Goal: Information Seeking & Learning: Learn about a topic

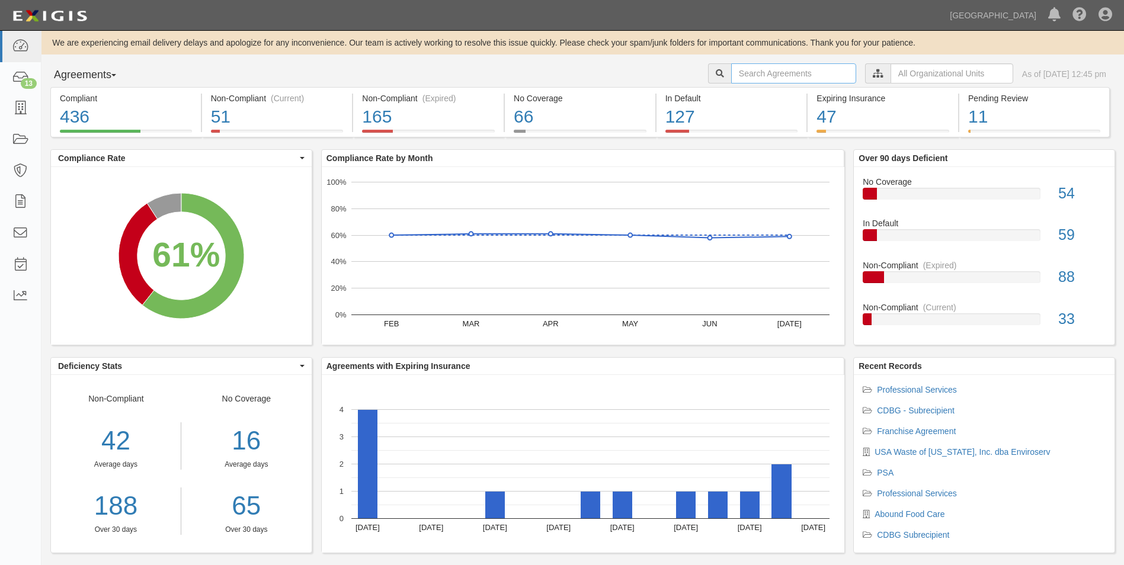
click at [794, 78] on input "text" at bounding box center [793, 73] width 125 height 20
type input "eco hero"
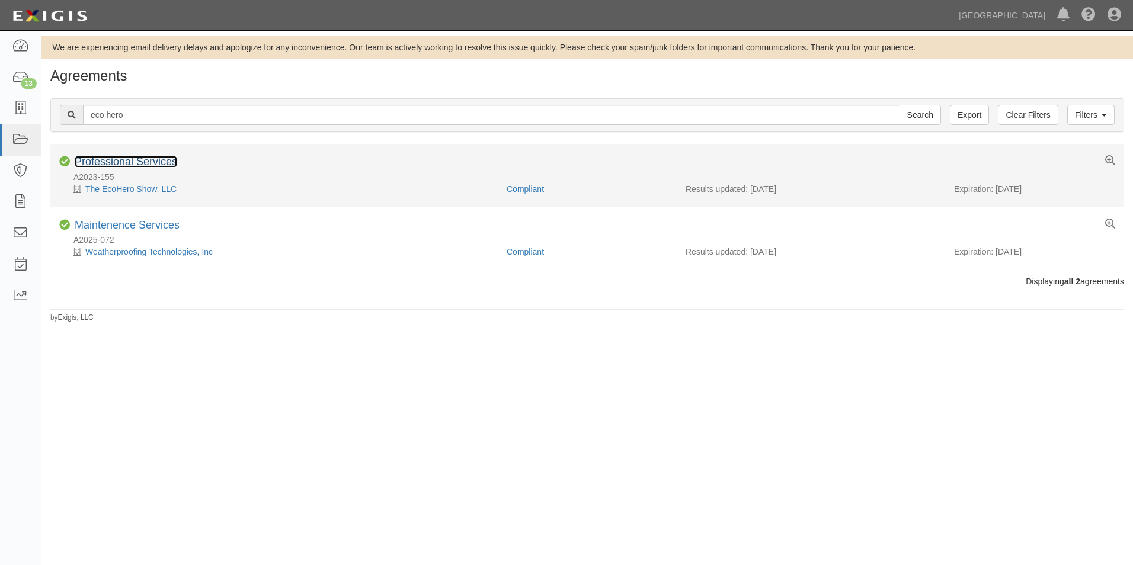
click at [103, 159] on link "Professional Services" at bounding box center [126, 162] width 102 height 12
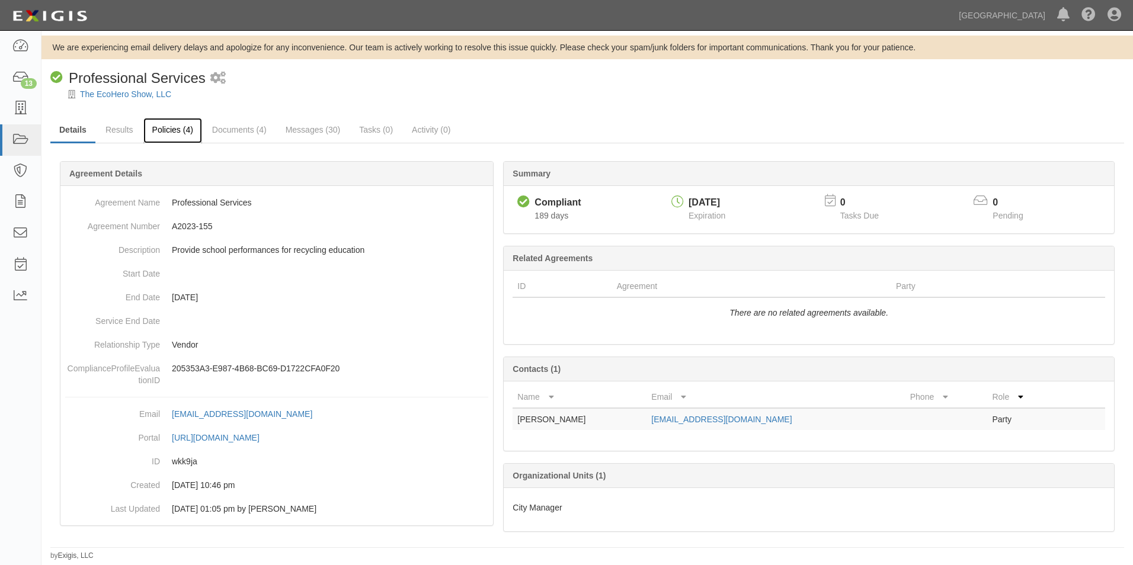
click at [171, 124] on link "Policies (4)" at bounding box center [172, 130] width 59 height 25
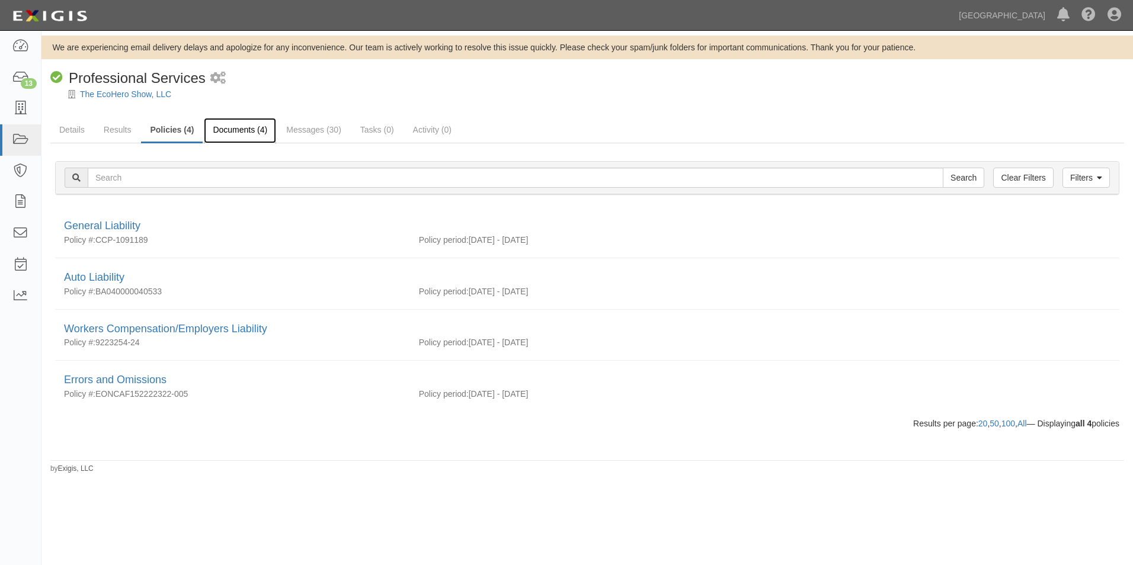
click at [246, 128] on link "Documents (4)" at bounding box center [240, 130] width 72 height 25
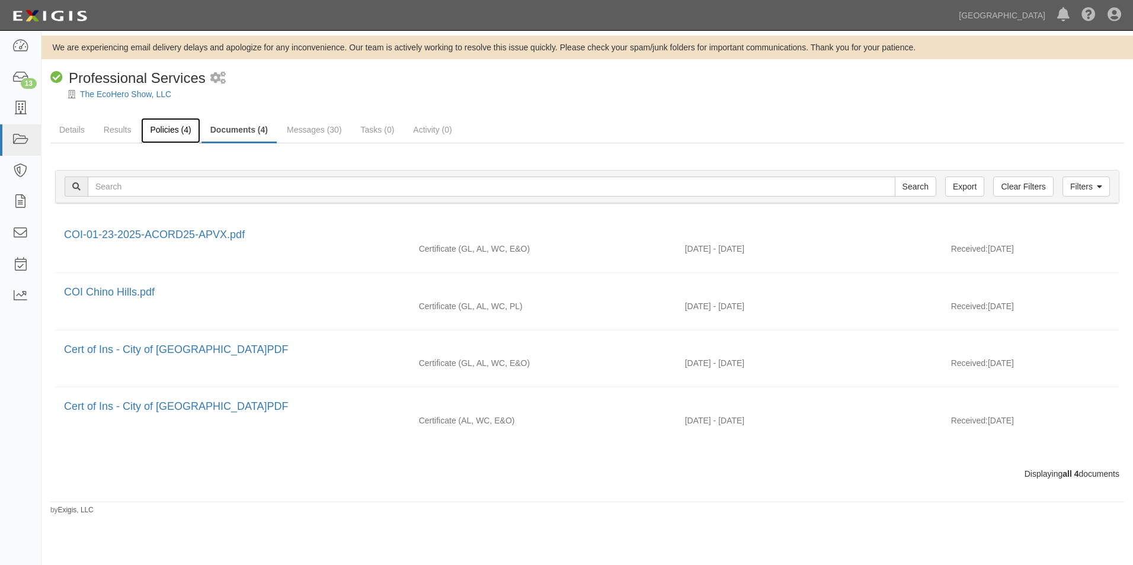
click at [144, 132] on link "Policies (4)" at bounding box center [170, 130] width 59 height 25
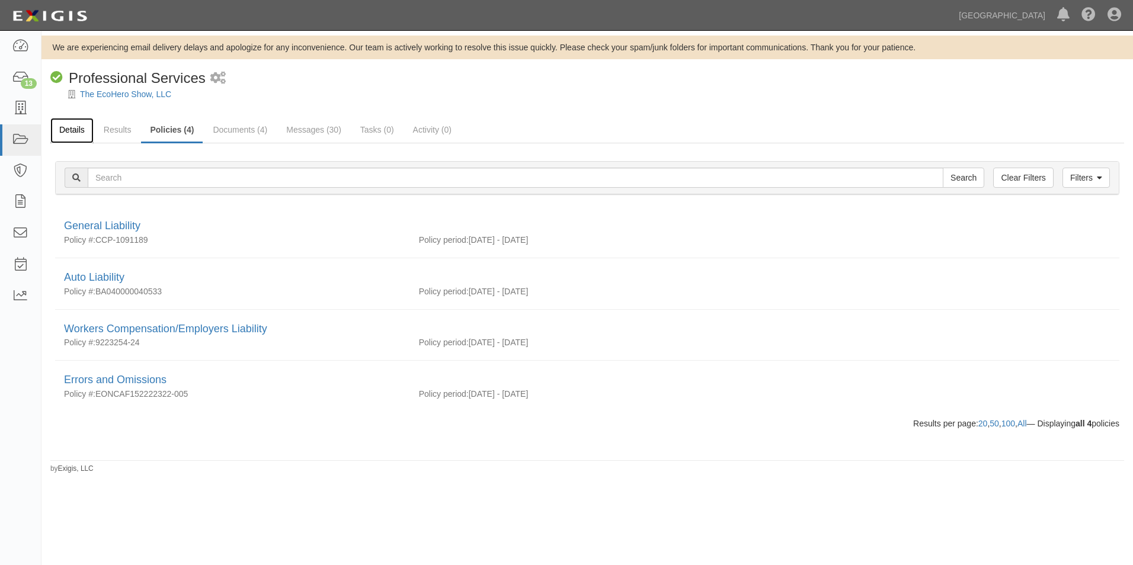
click at [72, 137] on link "Details" at bounding box center [71, 130] width 43 height 25
